Goal: Task Accomplishment & Management: Complete application form

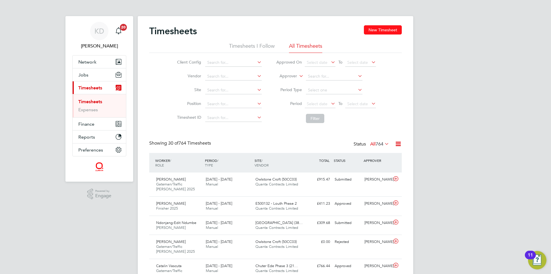
click at [390, 31] on button "New Timesheet" at bounding box center [383, 29] width 38 height 9
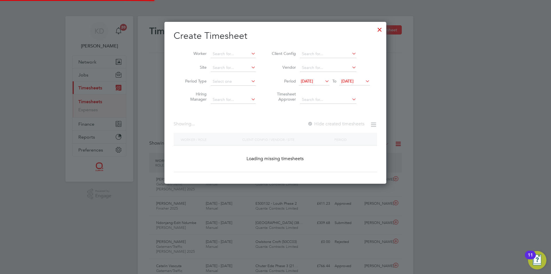
scroll to position [155, 222]
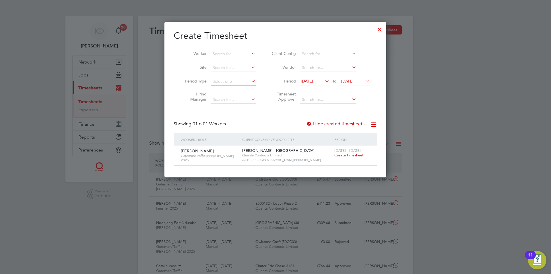
click at [350, 155] on span "Create timesheet" at bounding box center [348, 154] width 29 height 5
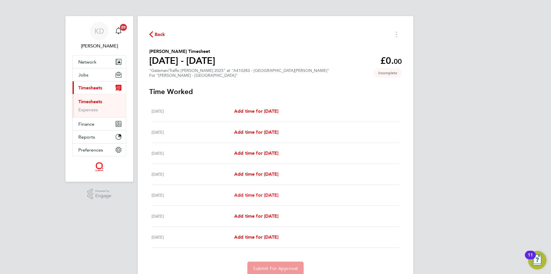
click at [254, 195] on span "Add time for Wed 27 Aug" at bounding box center [256, 194] width 44 height 5
select select "30"
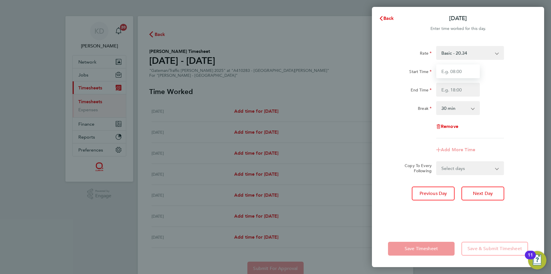
click at [463, 71] on input "Start Time" at bounding box center [458, 71] width 44 height 14
type input "07:30"
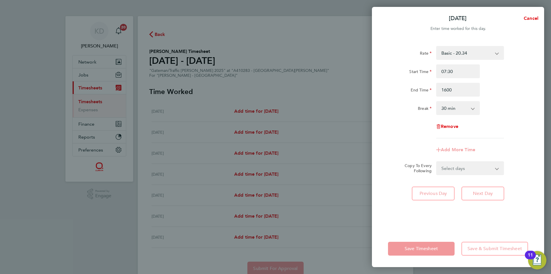
type input "16:00"
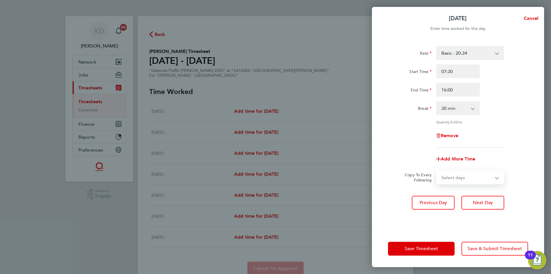
click at [484, 176] on select "Select days Day Thursday Friday" at bounding box center [467, 177] width 60 height 13
select select "DAY"
click at [437, 171] on select "Select days Day Thursday Friday" at bounding box center [467, 177] width 60 height 13
select select "2025-08-29"
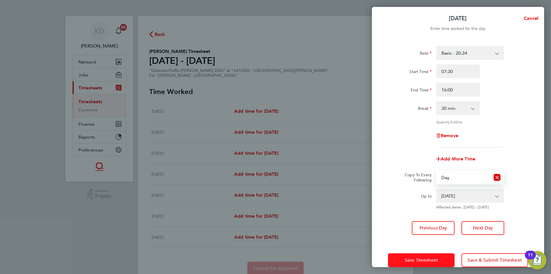
scroll to position [11, 0]
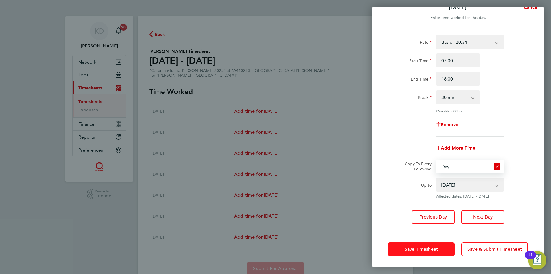
click at [436, 250] on span "Save Timesheet" at bounding box center [421, 249] width 33 height 6
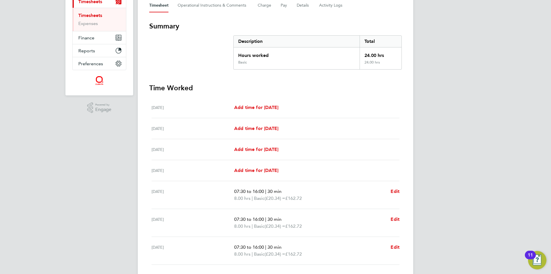
scroll to position [127, 0]
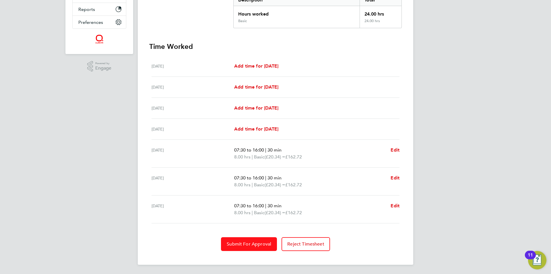
click at [249, 243] on span "Submit For Approval" at bounding box center [249, 244] width 44 height 6
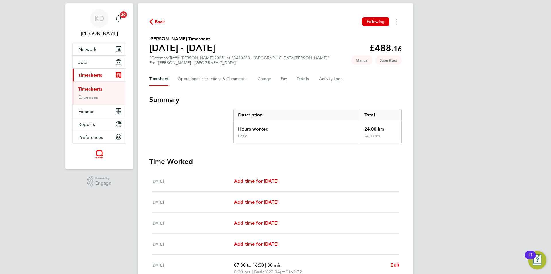
click at [94, 85] on ul "Timesheets Expenses" at bounding box center [99, 92] width 53 height 23
click at [93, 90] on link "Timesheets" at bounding box center [90, 88] width 24 height 5
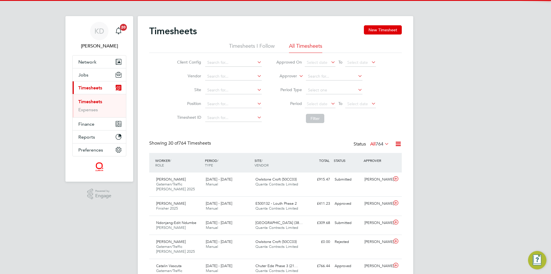
scroll to position [3, 3]
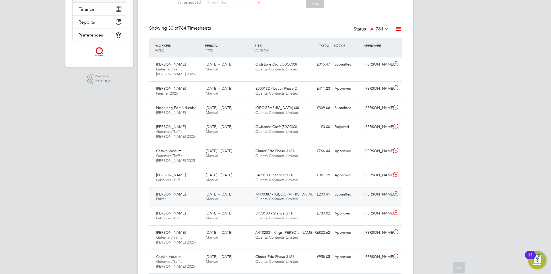
click at [298, 197] on span "Quanta Contracts Limited" at bounding box center [276, 198] width 43 height 5
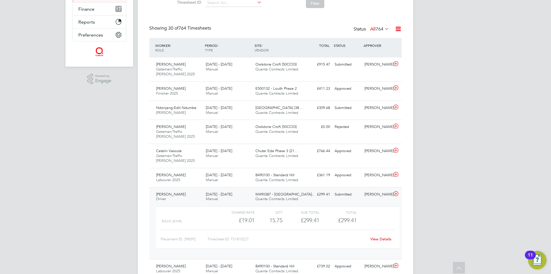
click at [381, 239] on link "View Details" at bounding box center [381, 238] width 21 height 5
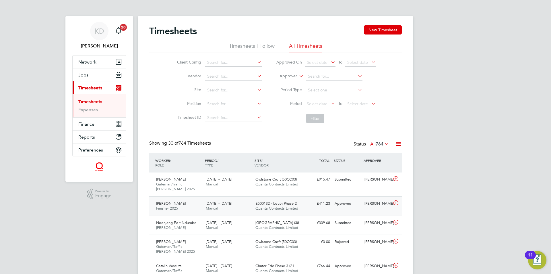
click at [254, 208] on div "E500132 - Louth Phase 2 Quanta Contracts Limited" at bounding box center [278, 206] width 50 height 14
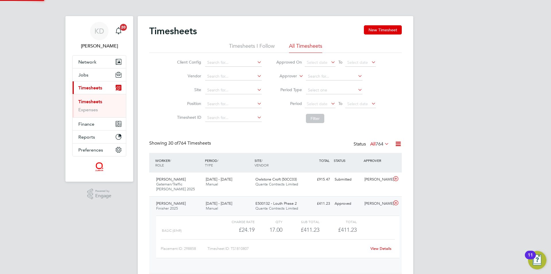
scroll to position [10, 56]
click at [377, 249] on link "View Details" at bounding box center [381, 248] width 21 height 5
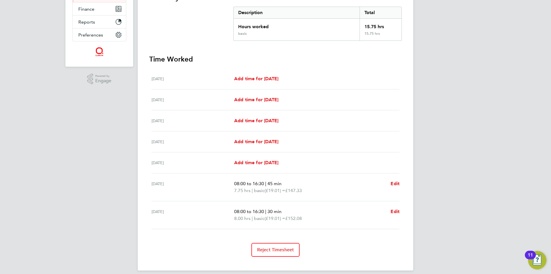
scroll to position [121, 0]
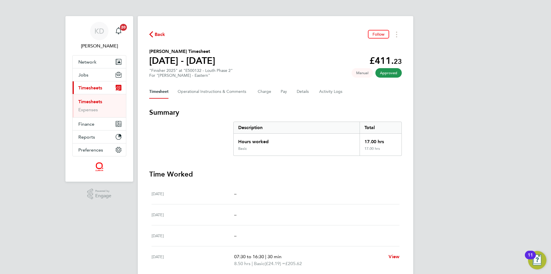
scroll to position [86, 0]
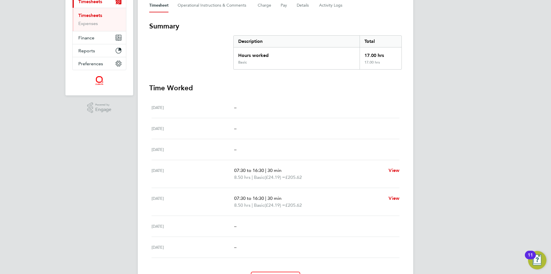
click at [94, 14] on link "Timesheets" at bounding box center [90, 15] width 24 height 5
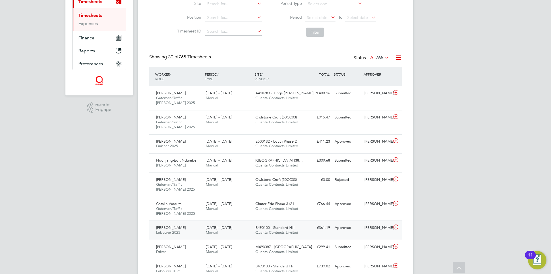
click at [317, 230] on div "£361.19 Approved" at bounding box center [318, 227] width 30 height 9
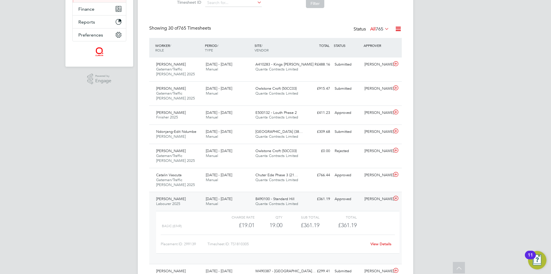
click at [376, 242] on link "View Details" at bounding box center [381, 243] width 21 height 5
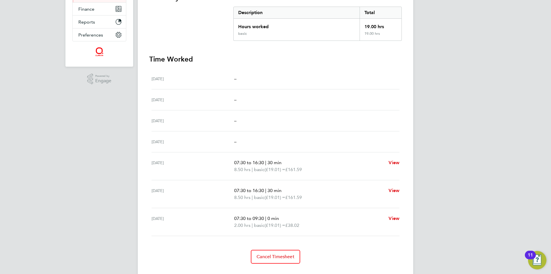
scroll to position [127, 0]
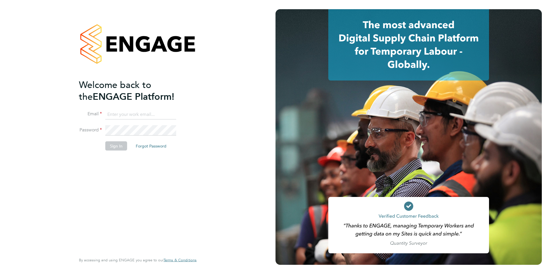
type input "karen@quantacontracts.com"
click at [115, 148] on button "Sign In" at bounding box center [116, 145] width 22 height 9
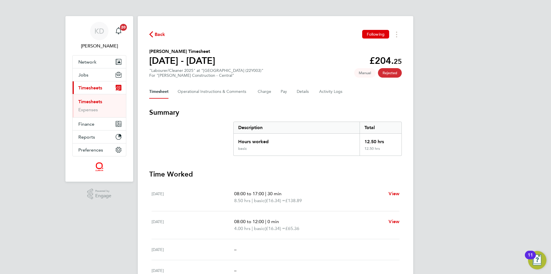
click at [94, 100] on link "Timesheets" at bounding box center [90, 101] width 24 height 5
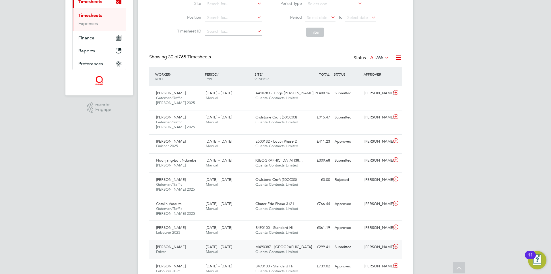
click at [307, 251] on div "£299.41 Submitted" at bounding box center [318, 246] width 30 height 9
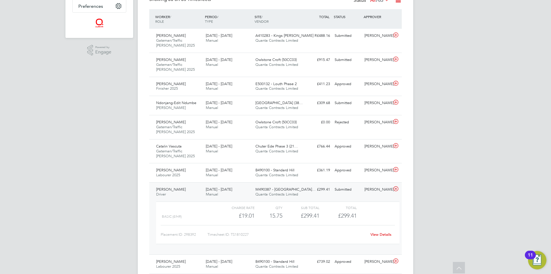
click at [386, 234] on link "View Details" at bounding box center [381, 234] width 21 height 5
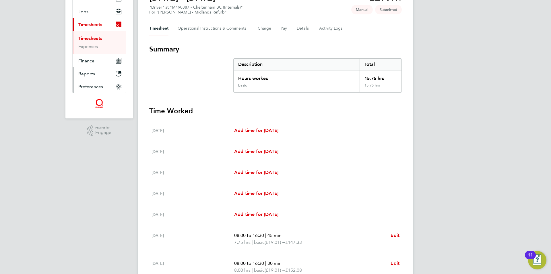
scroll to position [64, 0]
click at [89, 35] on link "Timesheets" at bounding box center [90, 37] width 24 height 5
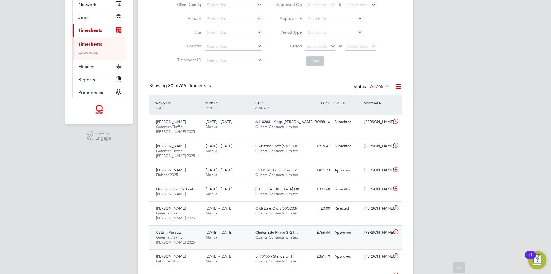
click at [260, 231] on span "Chuter Ede Phase 3 (21…" at bounding box center [276, 232] width 42 height 5
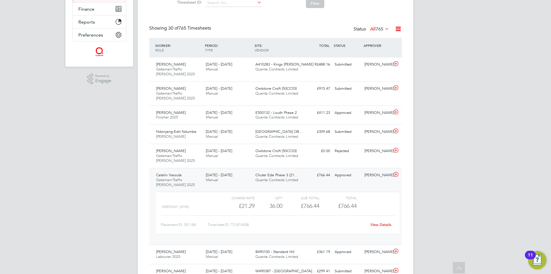
click at [378, 224] on link "View Details" at bounding box center [381, 224] width 21 height 5
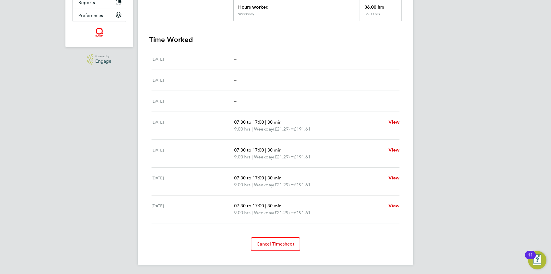
scroll to position [48, 0]
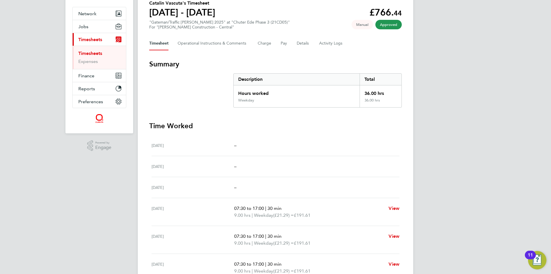
click at [90, 52] on link "Timesheets" at bounding box center [90, 53] width 24 height 5
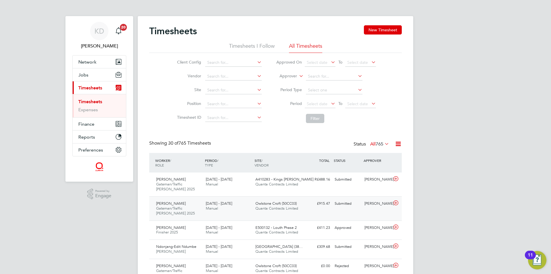
click at [282, 212] on div "Owlstone Croft (50CC03) Quanta Contracts Limited" at bounding box center [278, 206] width 50 height 14
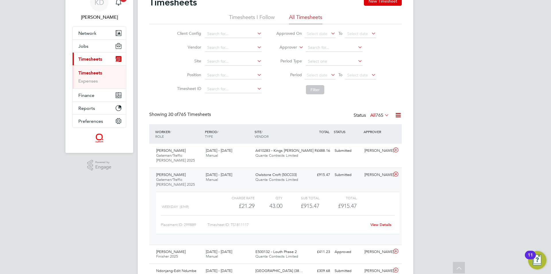
click at [378, 224] on link "View Details" at bounding box center [381, 224] width 21 height 5
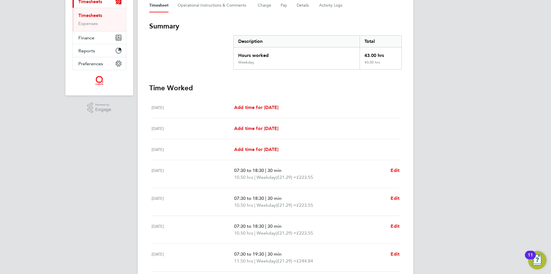
scroll to position [115, 0]
